Goal: Task Accomplishment & Management: Manage account settings

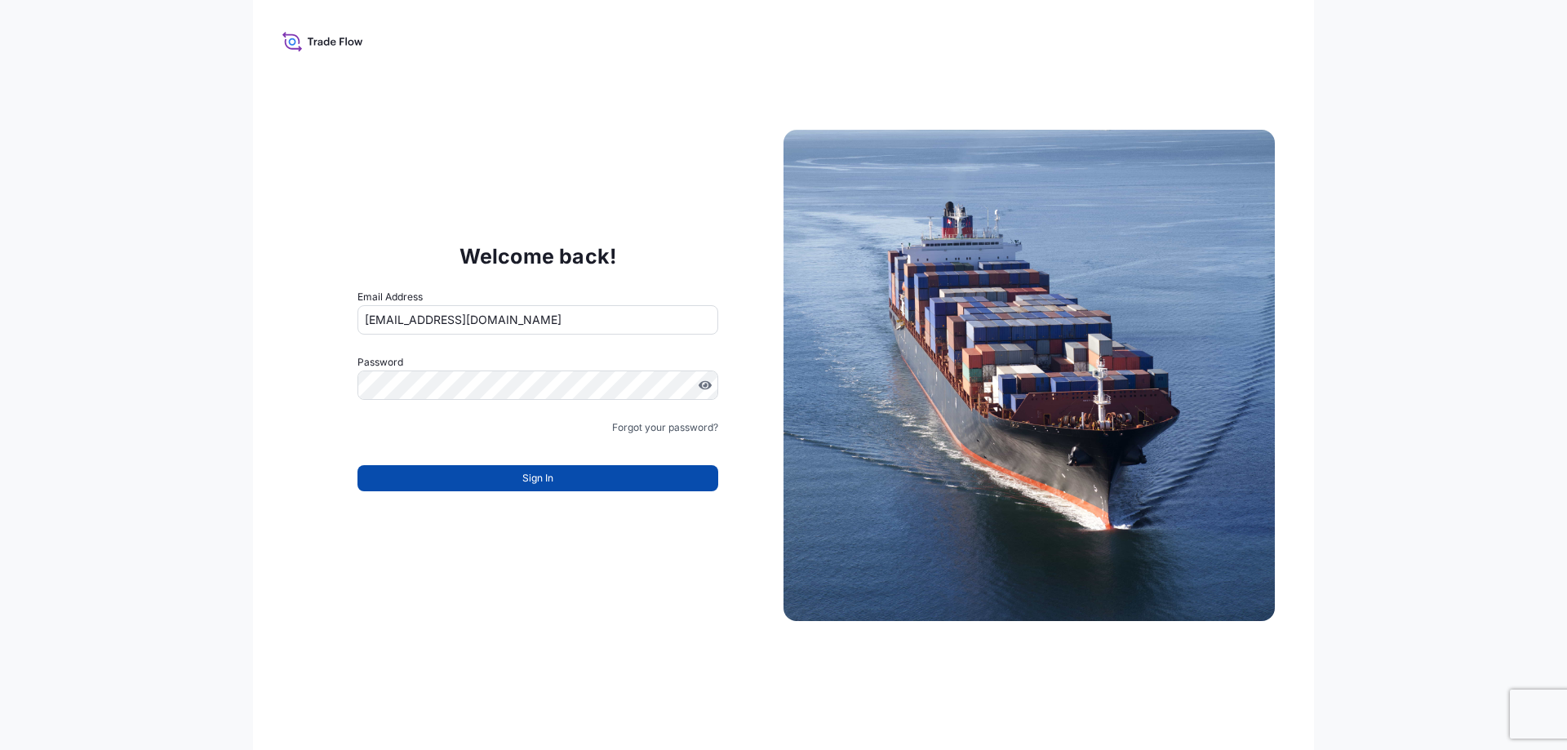
click at [468, 479] on button "Sign In" at bounding box center [537, 478] width 361 height 26
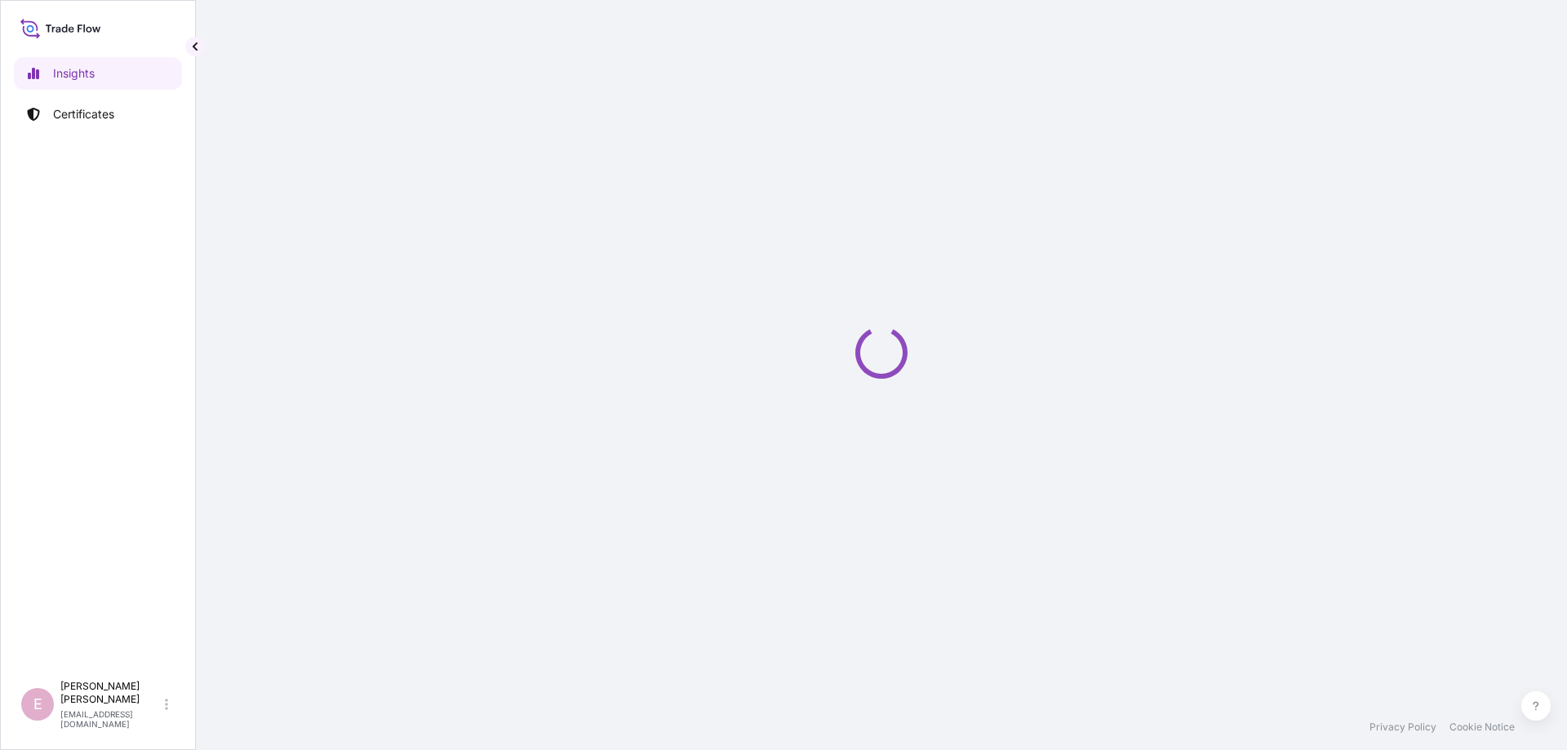
select select "2025"
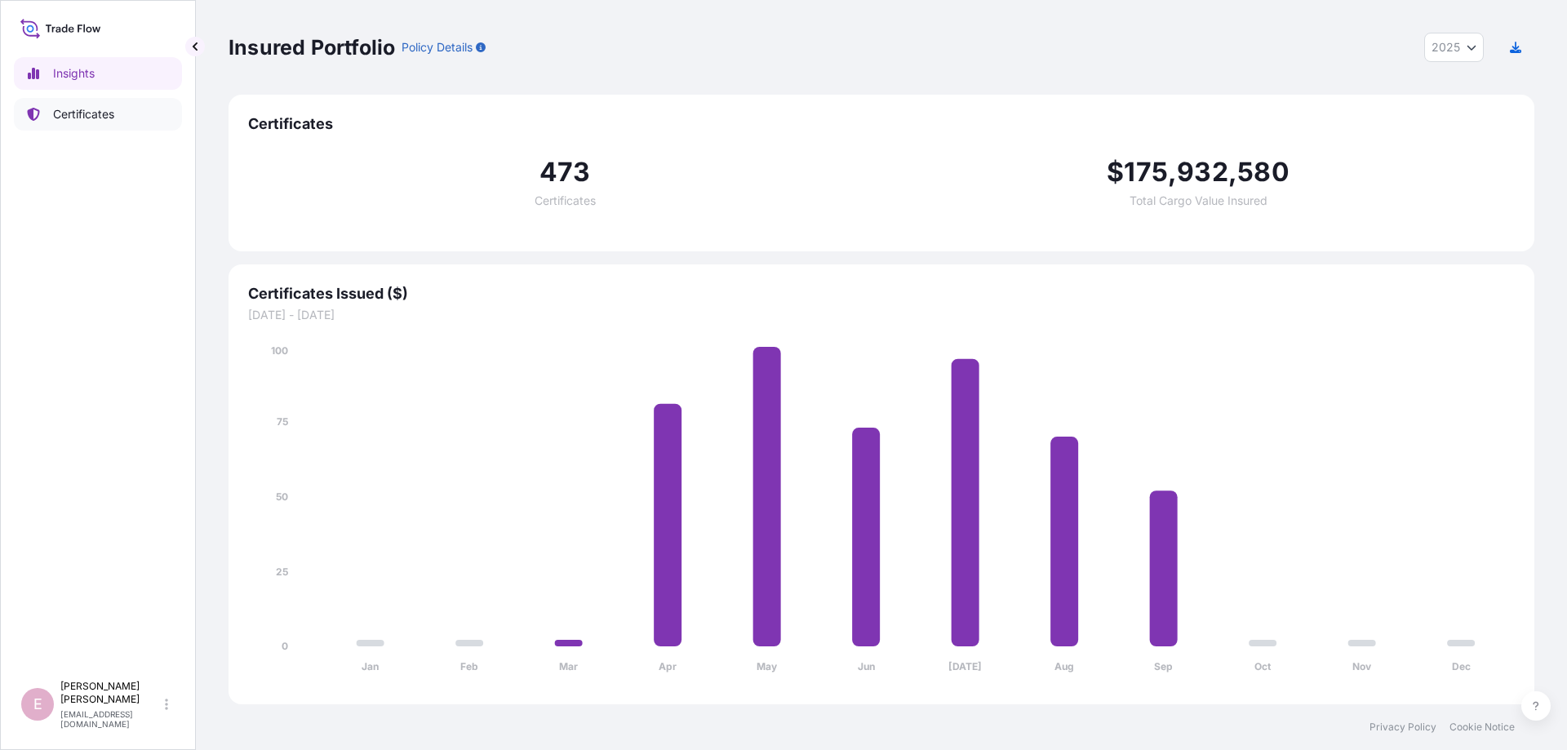
click at [108, 115] on p "Certificates" at bounding box center [83, 114] width 61 height 16
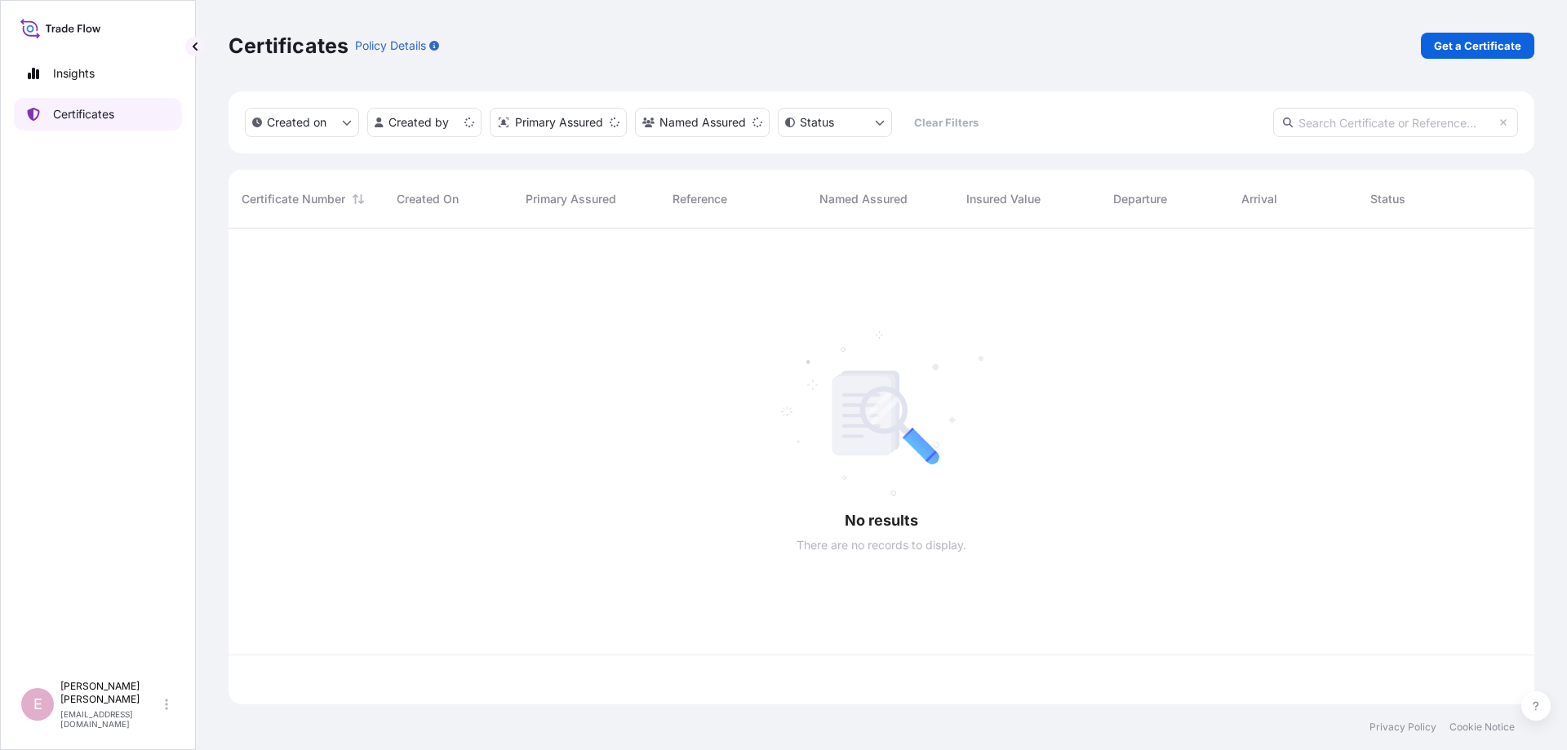
scroll to position [485, 1306]
click at [1375, 122] on input "text" at bounding box center [1395, 122] width 245 height 29
paste input "[PHONE_NUMBER]"
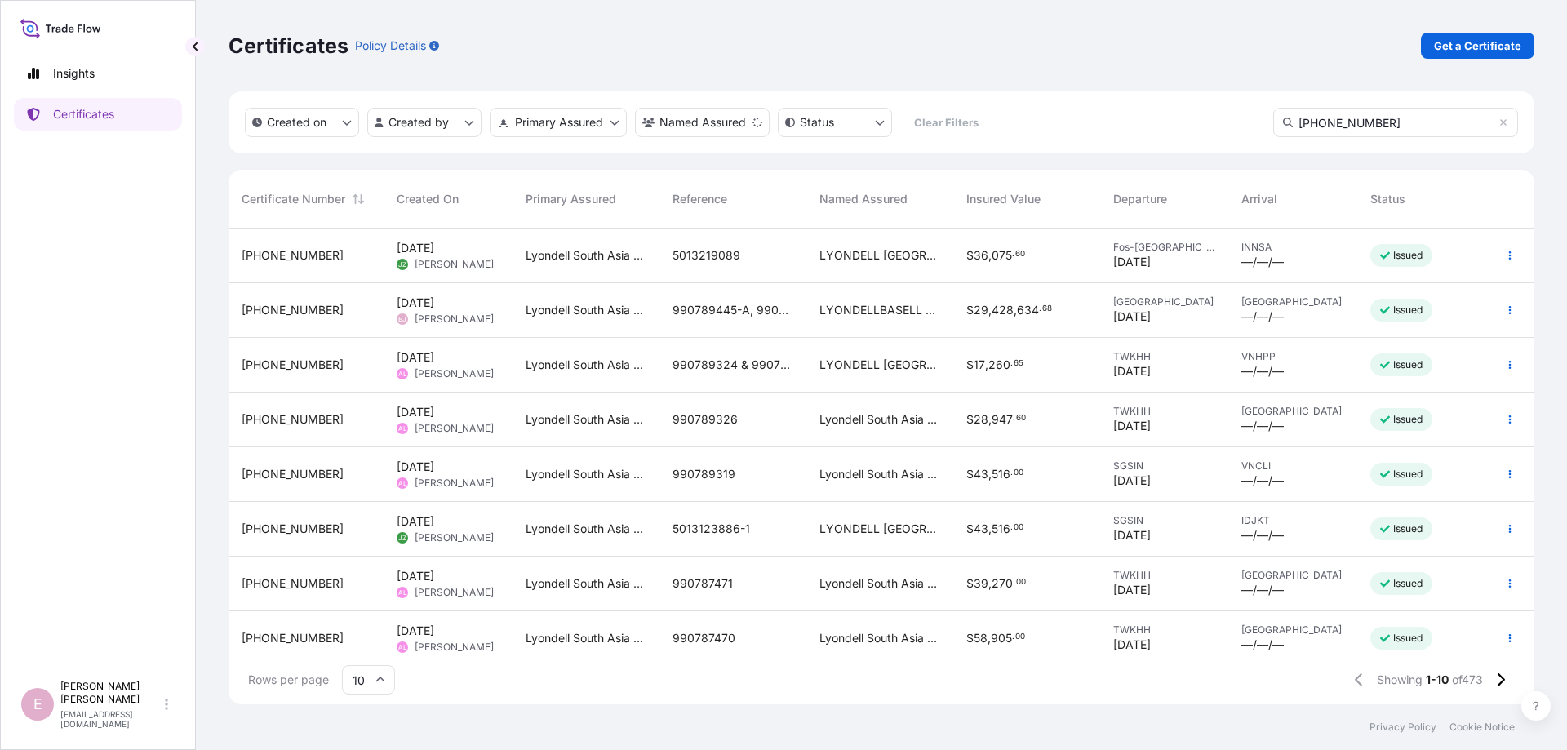
type input "[PHONE_NUMBER]"
click at [377, 682] on icon at bounding box center [380, 679] width 9 height 5
click at [378, 645] on div "50" at bounding box center [369, 634] width 40 height 31
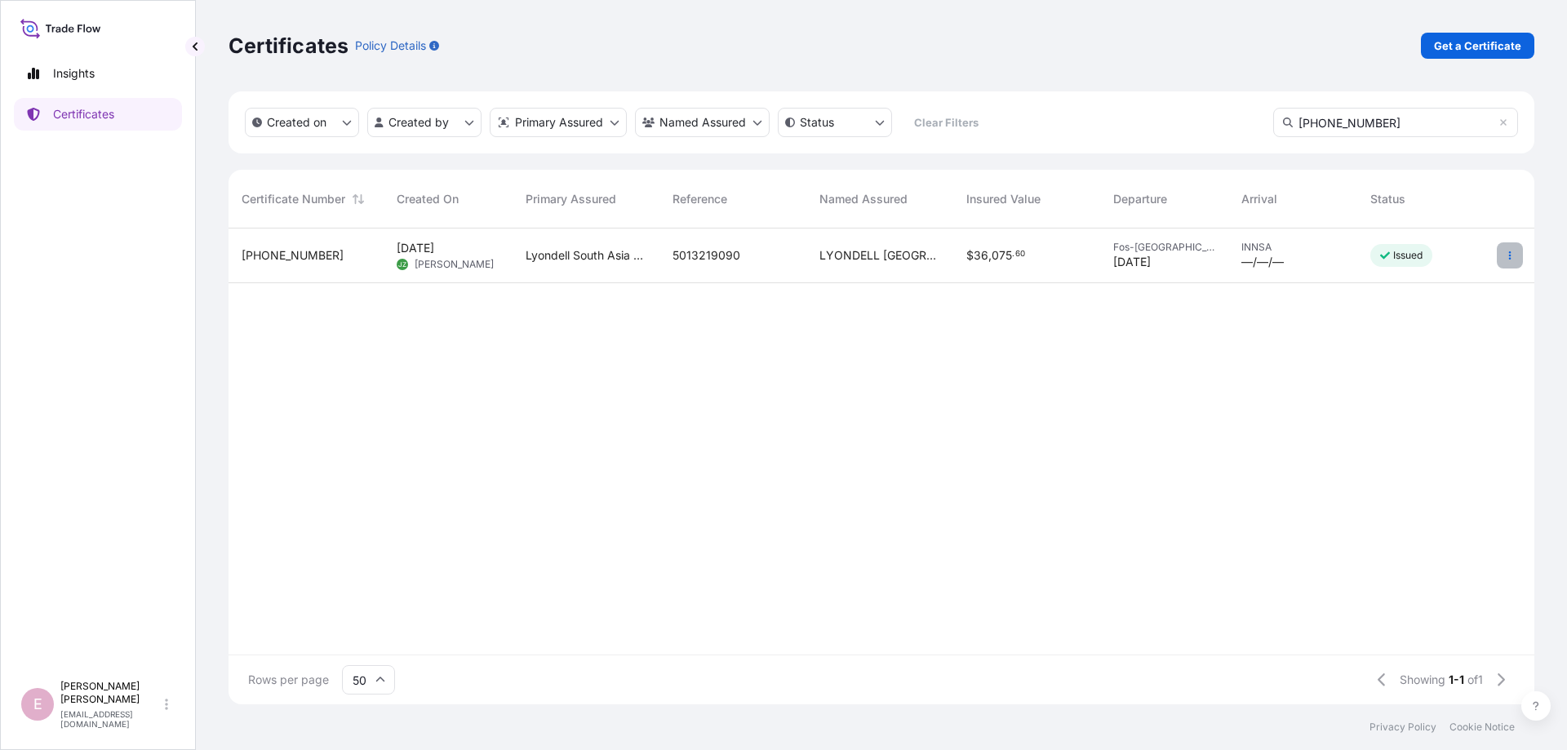
click at [1503, 252] on button "button" at bounding box center [1510, 255] width 26 height 26
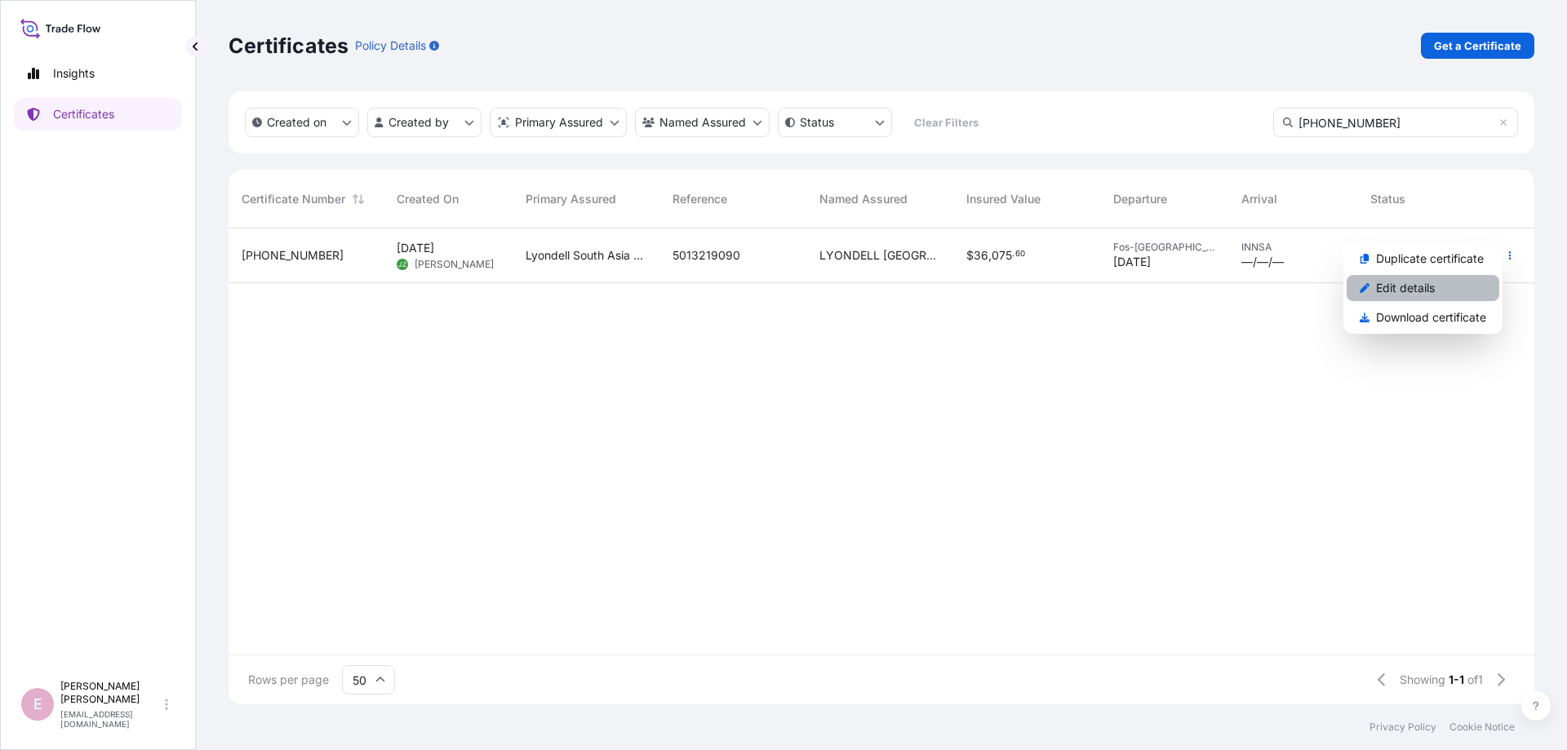
click at [1432, 286] on p "Edit details" at bounding box center [1405, 288] width 59 height 16
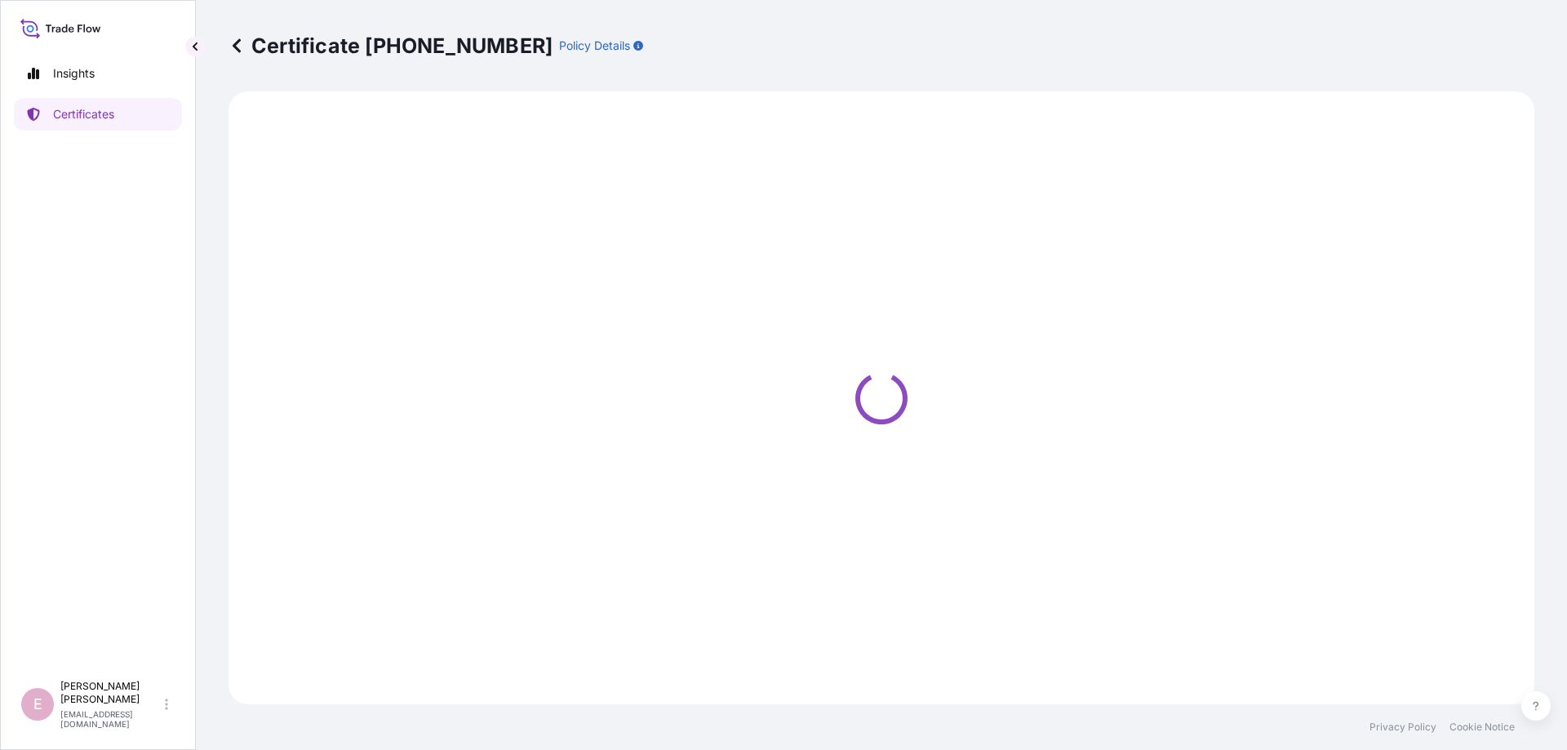
select select "Sea"
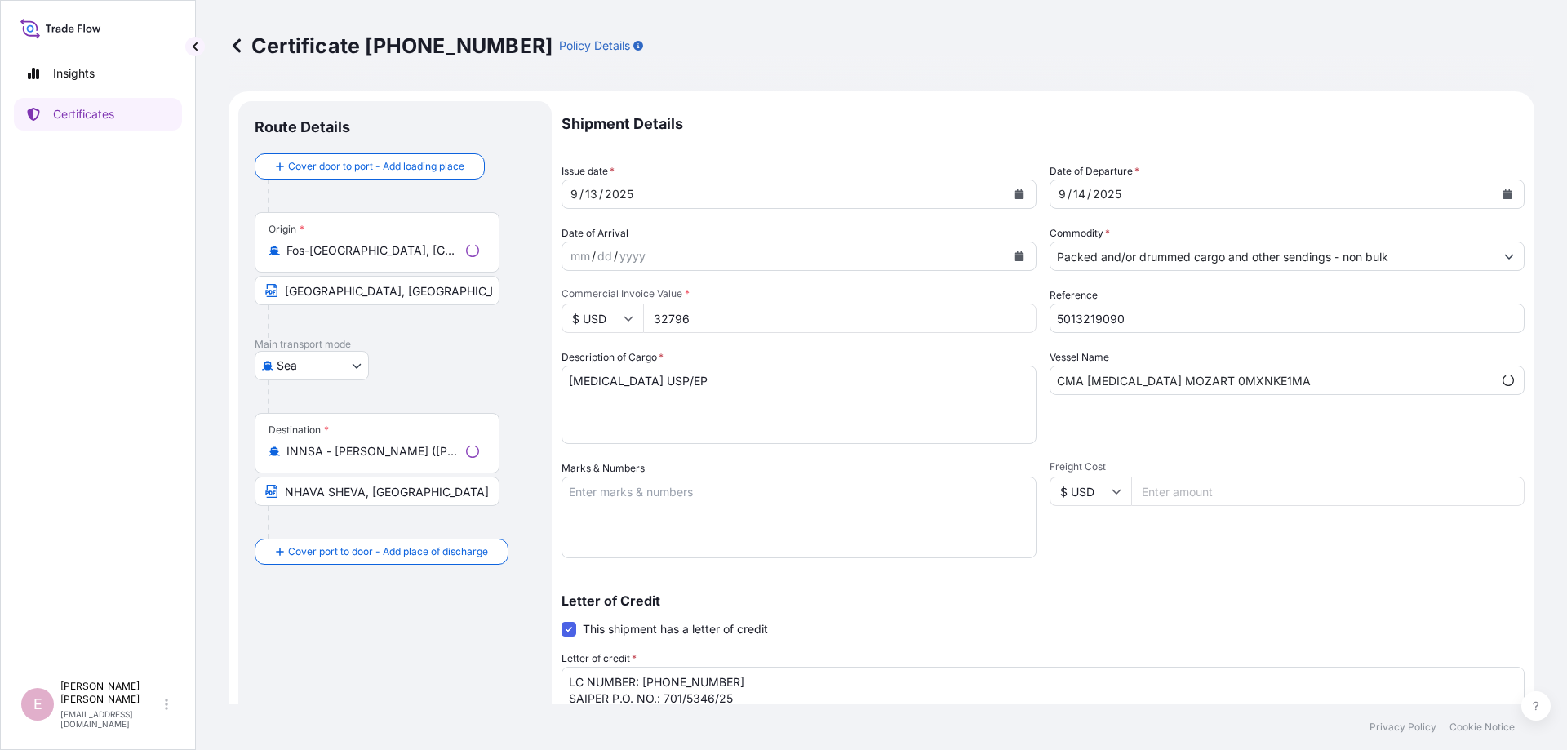
select select "32022"
drag, startPoint x: 1130, startPoint y: 325, endPoint x: 1110, endPoint y: 315, distance: 21.9
click at [1117, 320] on input "5013219090" at bounding box center [1287, 318] width 475 height 29
type input "5013219091"
click at [1091, 529] on div "Freight Cost $ USD" at bounding box center [1287, 509] width 475 height 98
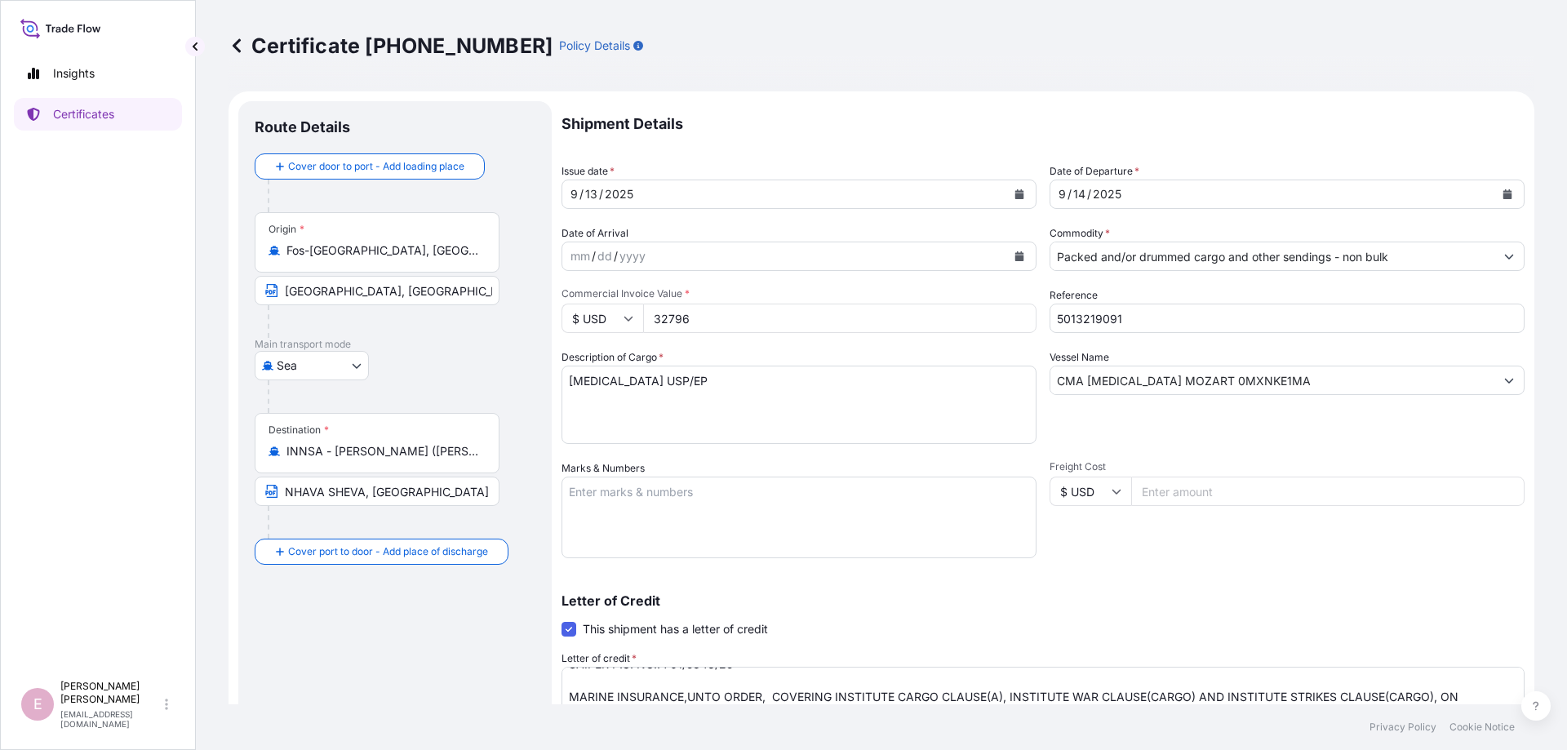
scroll to position [282, 0]
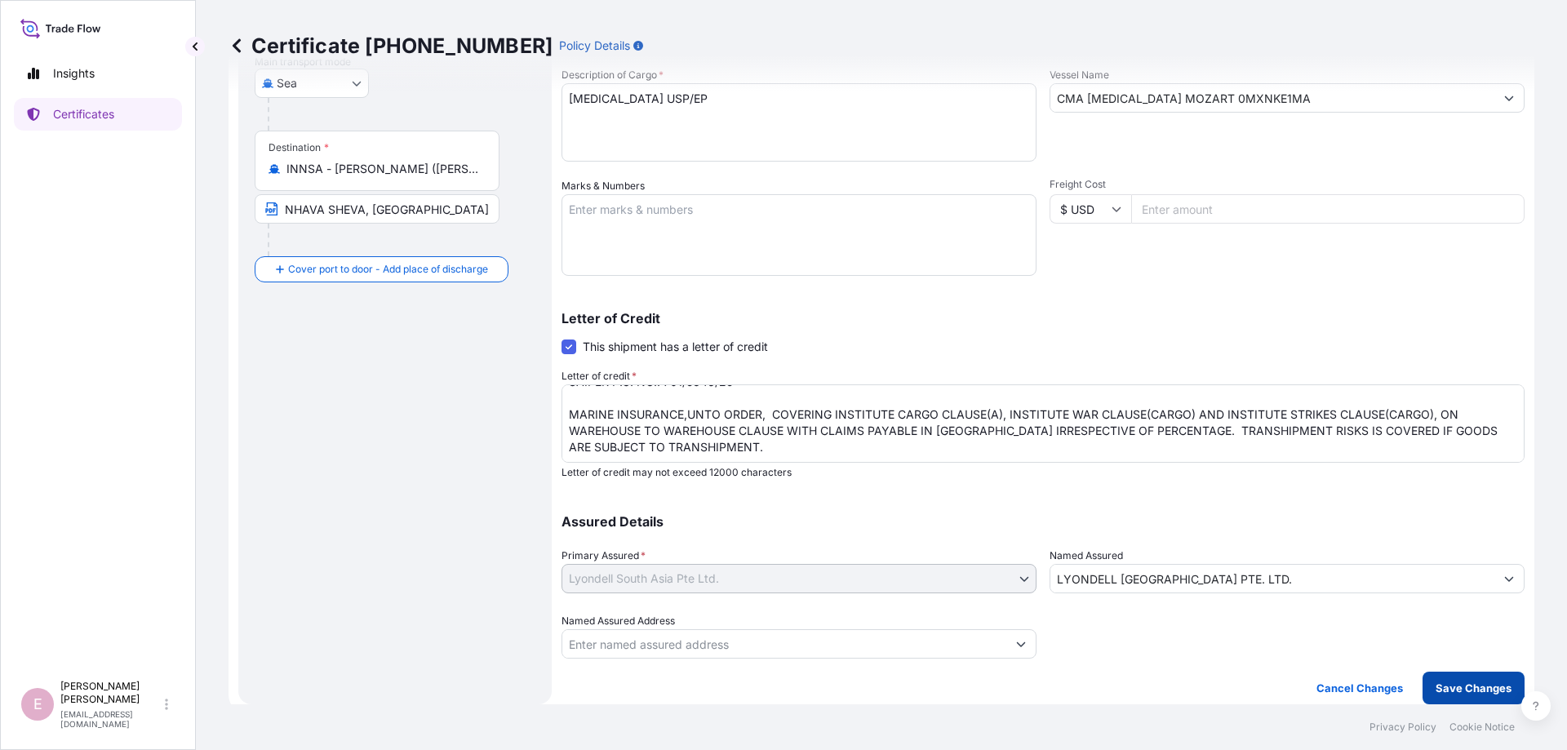
click at [1463, 688] on p "Save Changes" at bounding box center [1474, 688] width 76 height 16
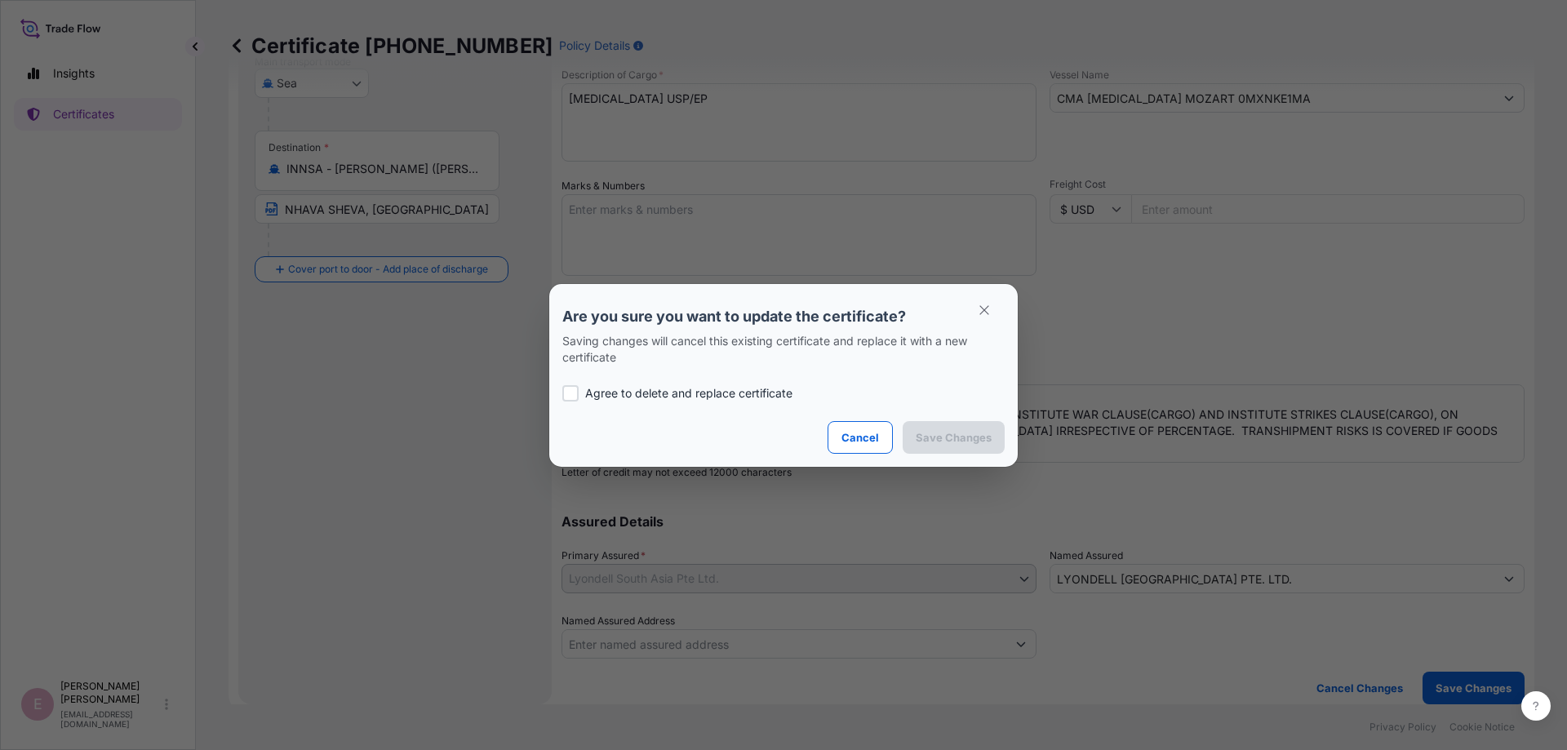
click at [567, 393] on div at bounding box center [570, 393] width 16 height 16
checkbox input "true"
click at [963, 449] on button "Save Changes" at bounding box center [954, 437] width 102 height 33
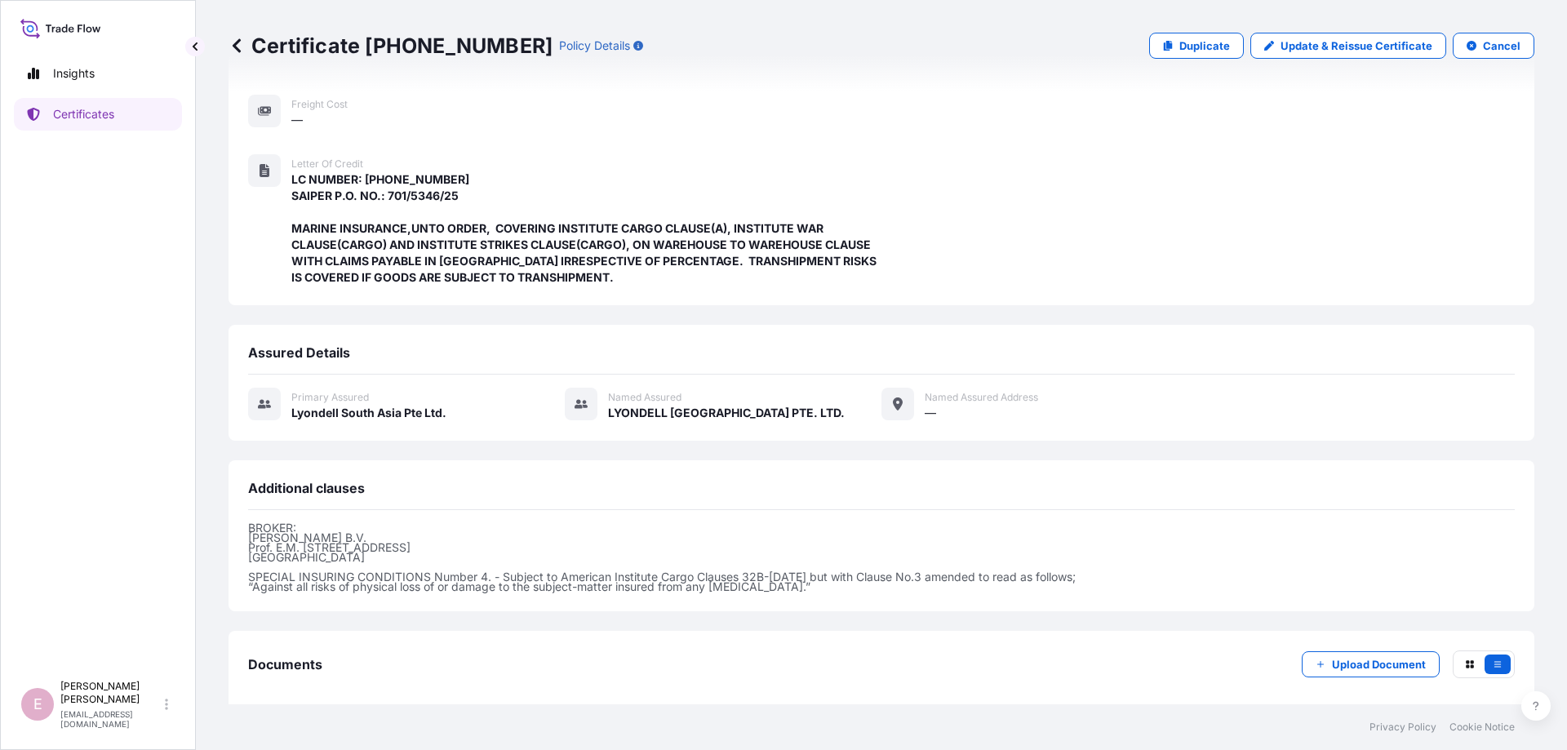
scroll to position [354, 0]
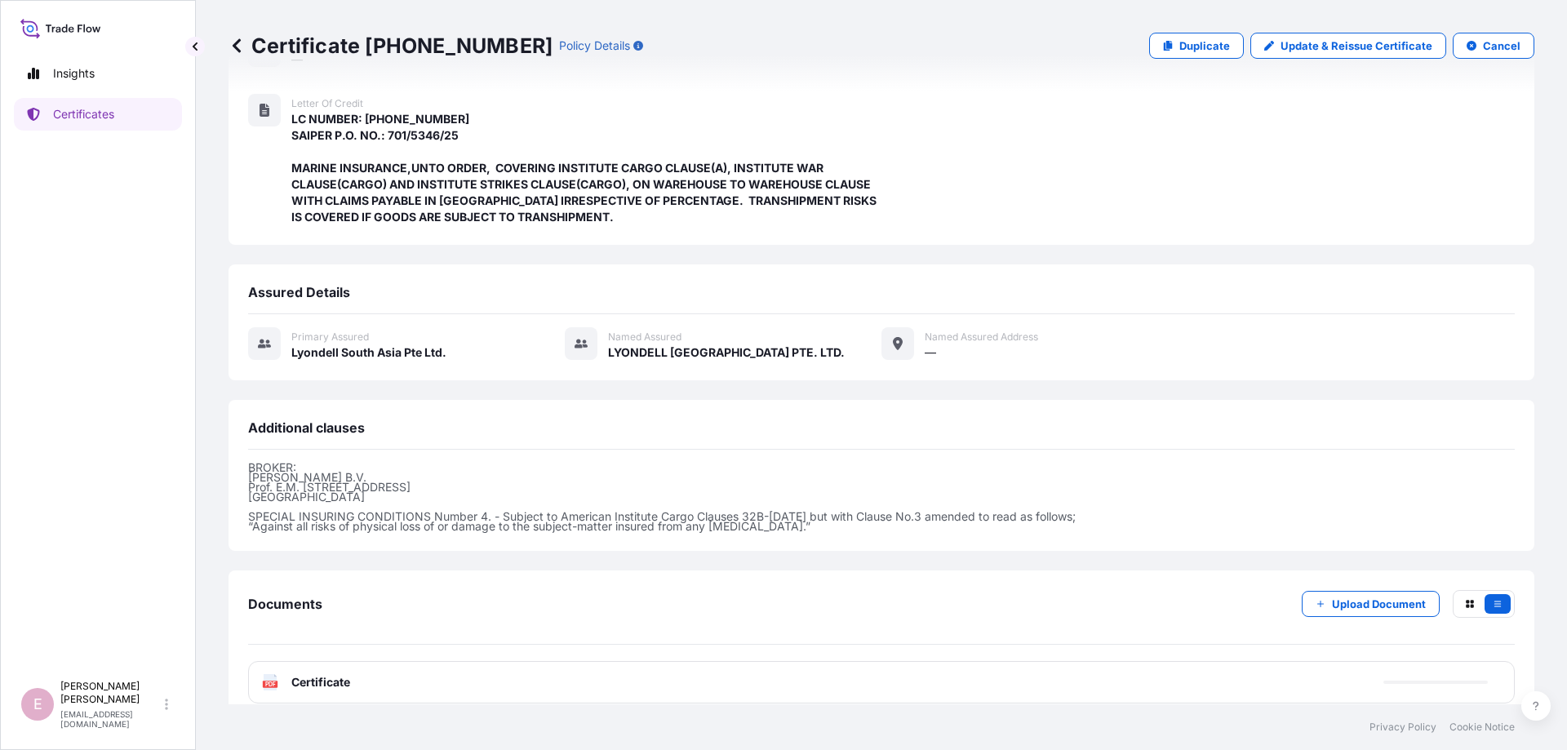
click at [269, 682] on text "PDF" at bounding box center [270, 685] width 11 height 6
click at [277, 681] on rect at bounding box center [270, 684] width 15 height 7
